Goal: Check status

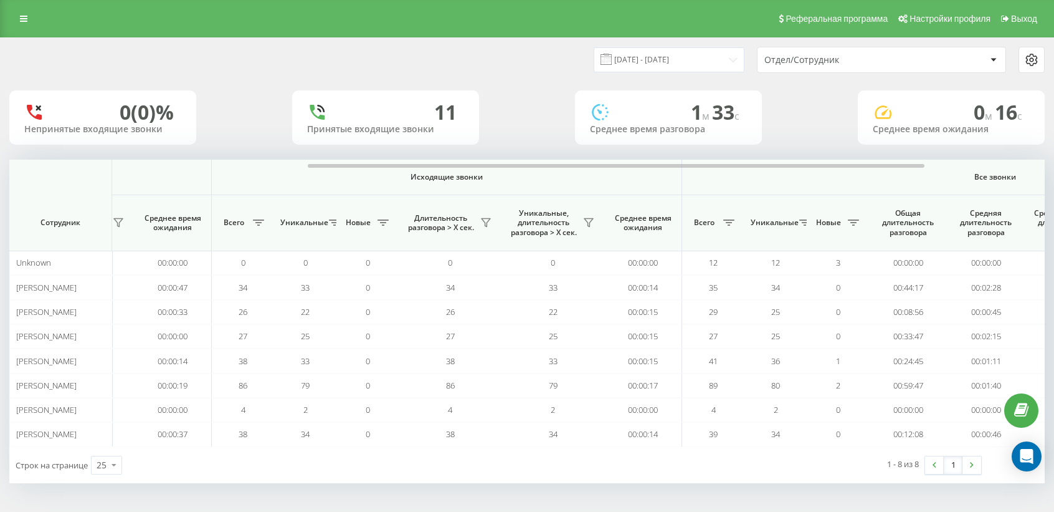
scroll to position [0, 462]
